Goal: Task Accomplishment & Management: Complete application form

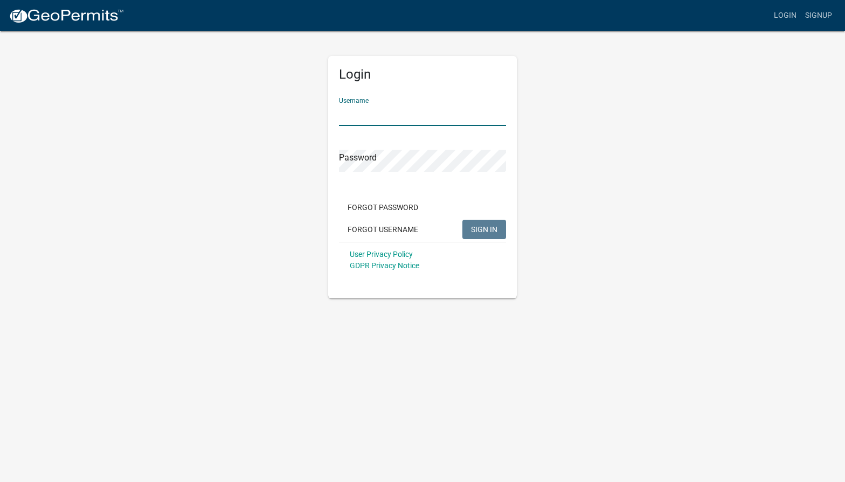
type input "MaxwellWhite"
click at [483, 225] on span "SIGN IN" at bounding box center [484, 229] width 26 height 9
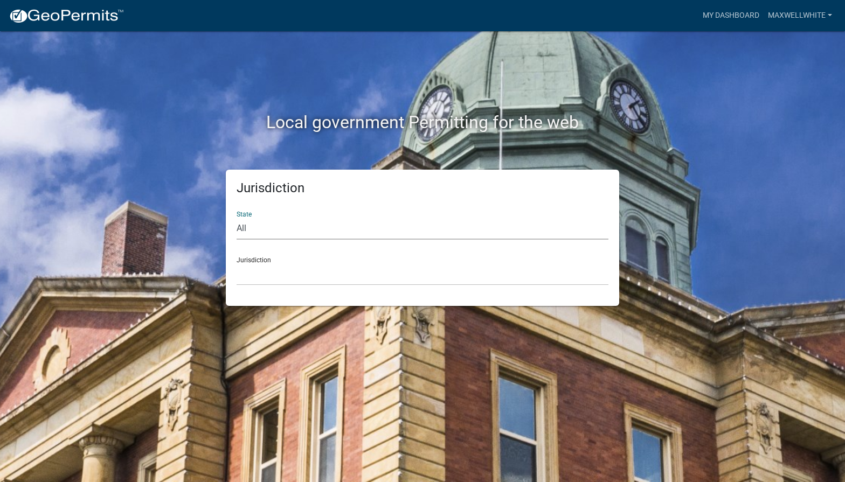
select select "[US_STATE]"
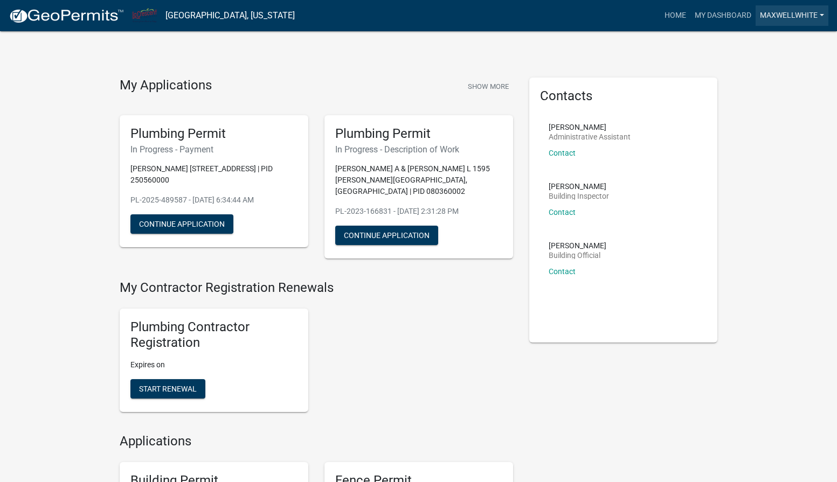
click at [821, 16] on link "MaxwellWhite" at bounding box center [791, 15] width 73 height 20
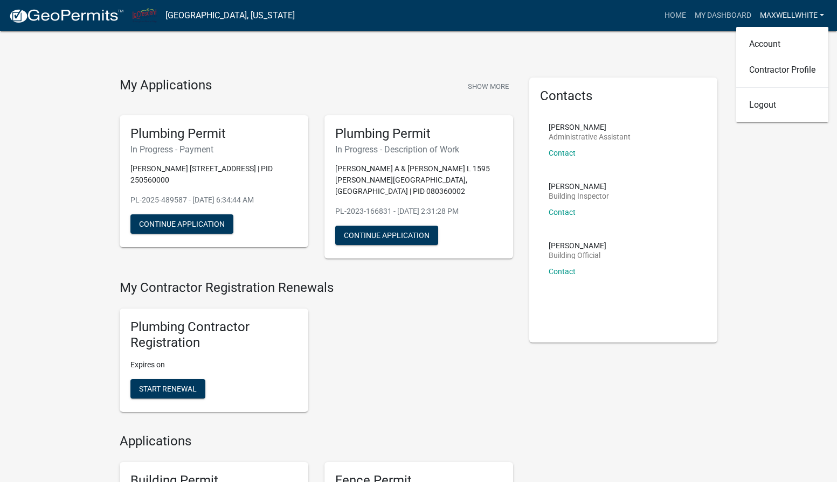
click at [821, 16] on link "MaxwellWhite" at bounding box center [791, 15] width 73 height 20
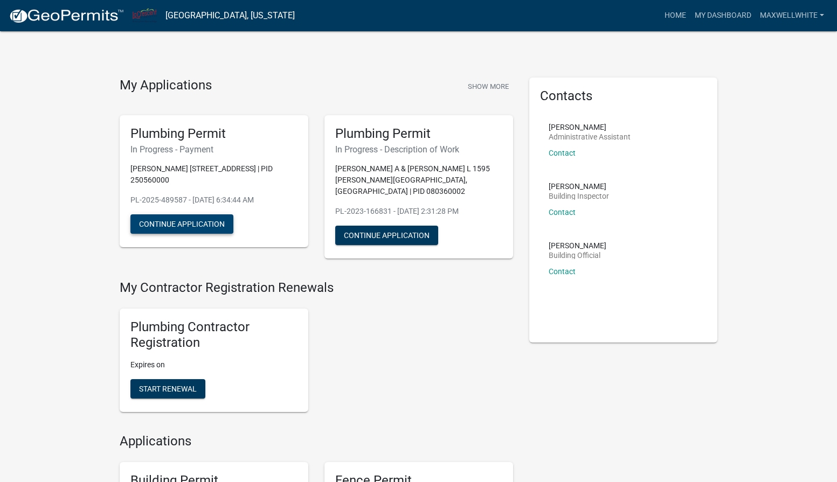
click at [175, 228] on button "Continue Application" at bounding box center [181, 223] width 103 height 19
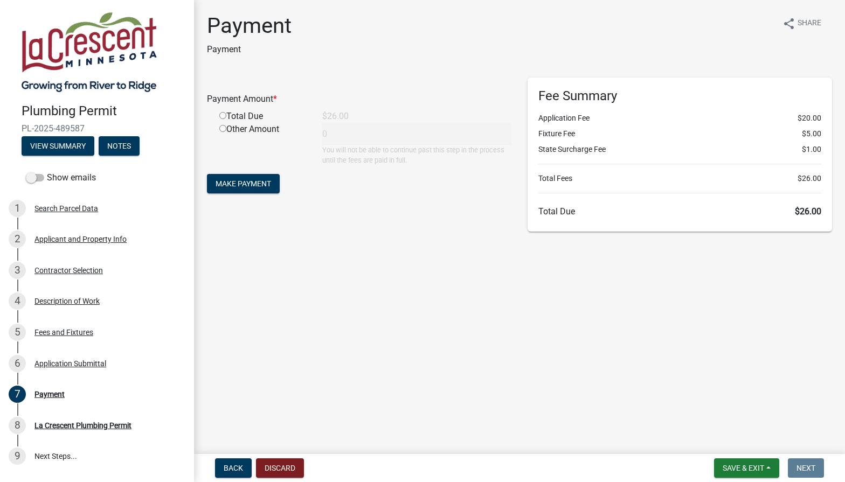
click at [223, 117] on input "radio" at bounding box center [222, 115] width 7 height 7
radio input "true"
type input "26"
click at [246, 180] on span "Make Payment" at bounding box center [243, 183] width 55 height 9
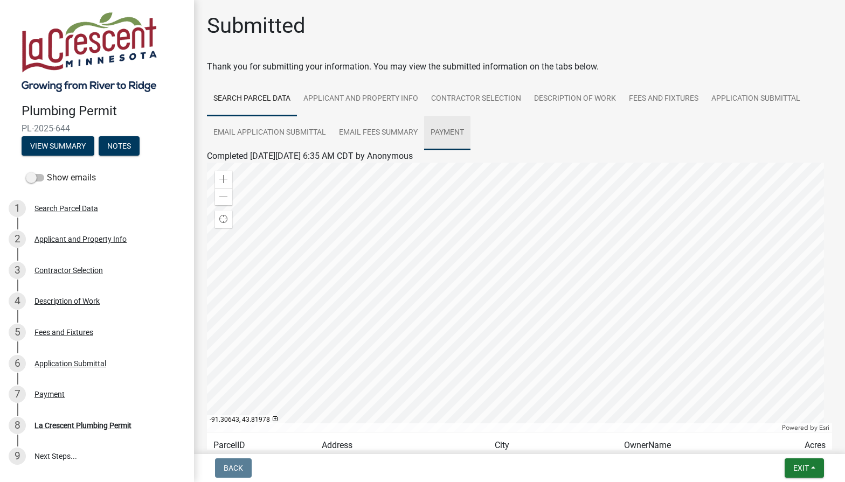
click at [448, 132] on link "Payment" at bounding box center [447, 133] width 46 height 34
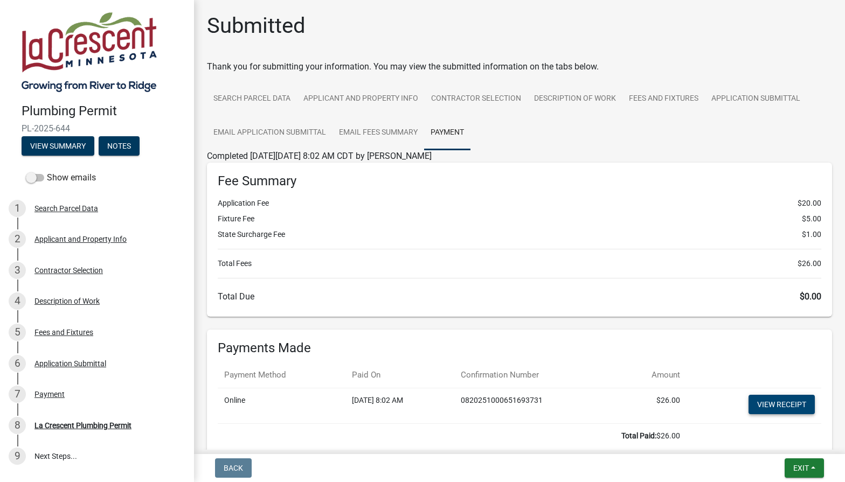
click at [774, 398] on link "View receipt" at bounding box center [781, 404] width 66 height 19
